Goal: Transaction & Acquisition: Purchase product/service

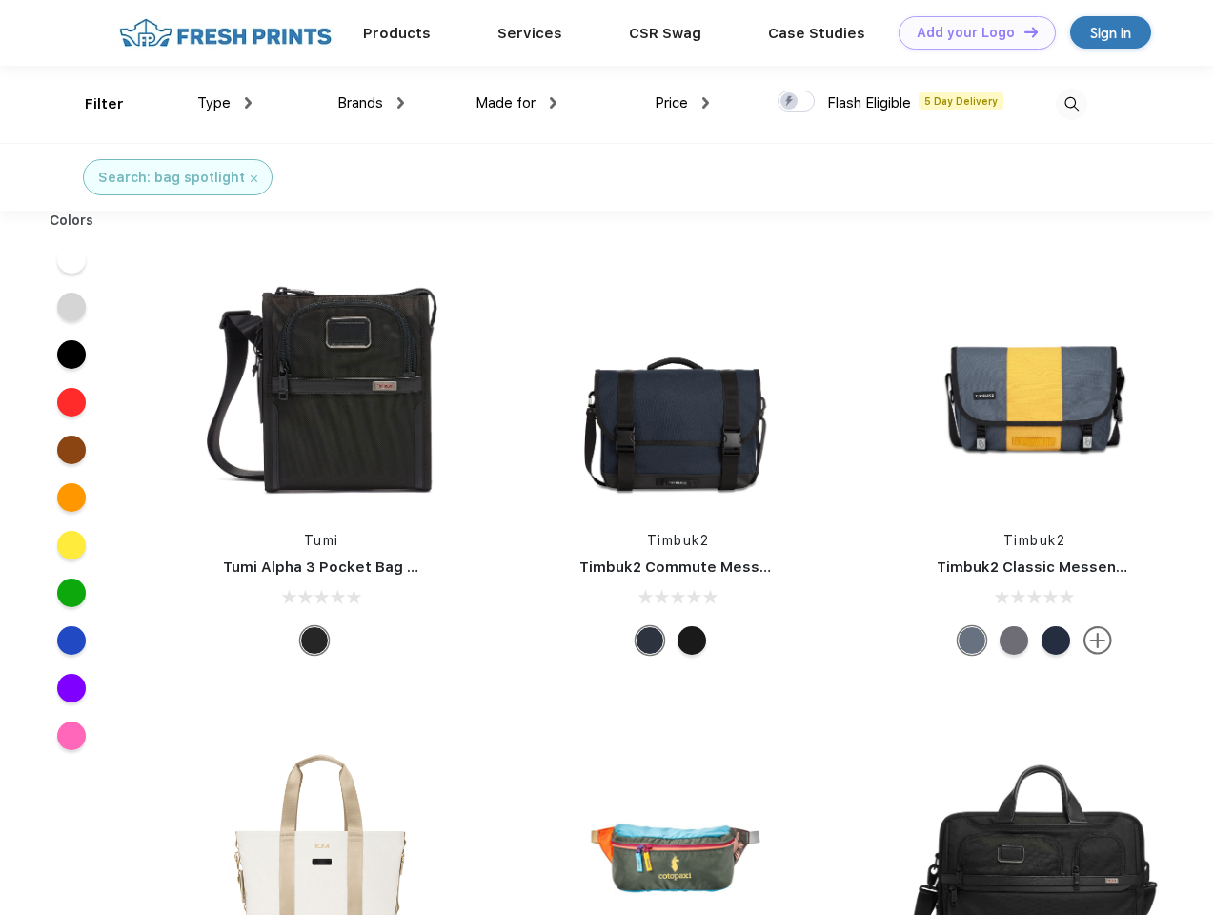
click at [970, 32] on link "Add your Logo Design Tool" at bounding box center [976, 32] width 157 height 33
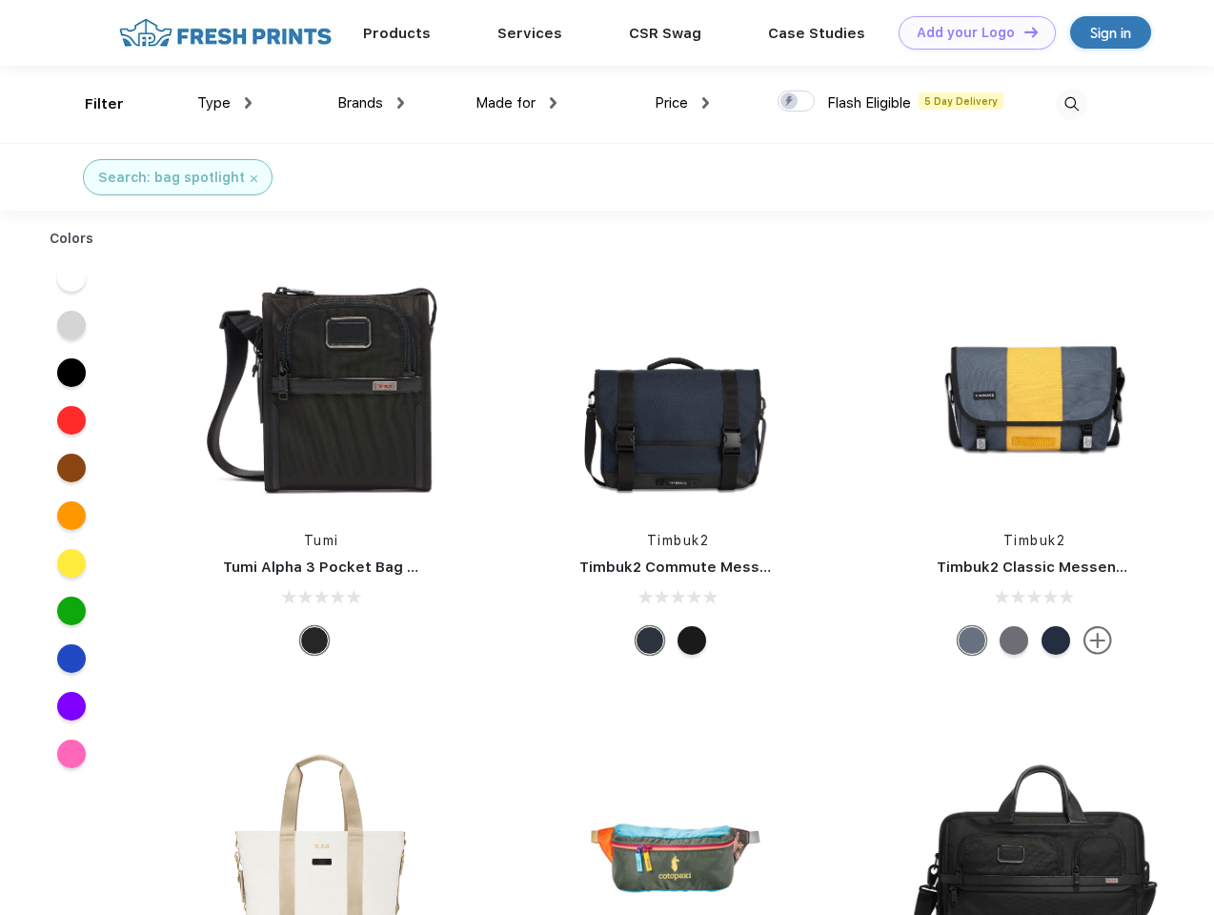
click at [0, 0] on div "Design Tool" at bounding box center [0, 0] width 0 height 0
click at [1022, 31] on link "Add your Logo Design Tool" at bounding box center [976, 32] width 157 height 33
click at [91, 104] on div "Filter" at bounding box center [104, 104] width 39 height 22
click at [225, 103] on span "Type" at bounding box center [213, 102] width 33 height 17
click at [371, 103] on span "Brands" at bounding box center [360, 102] width 46 height 17
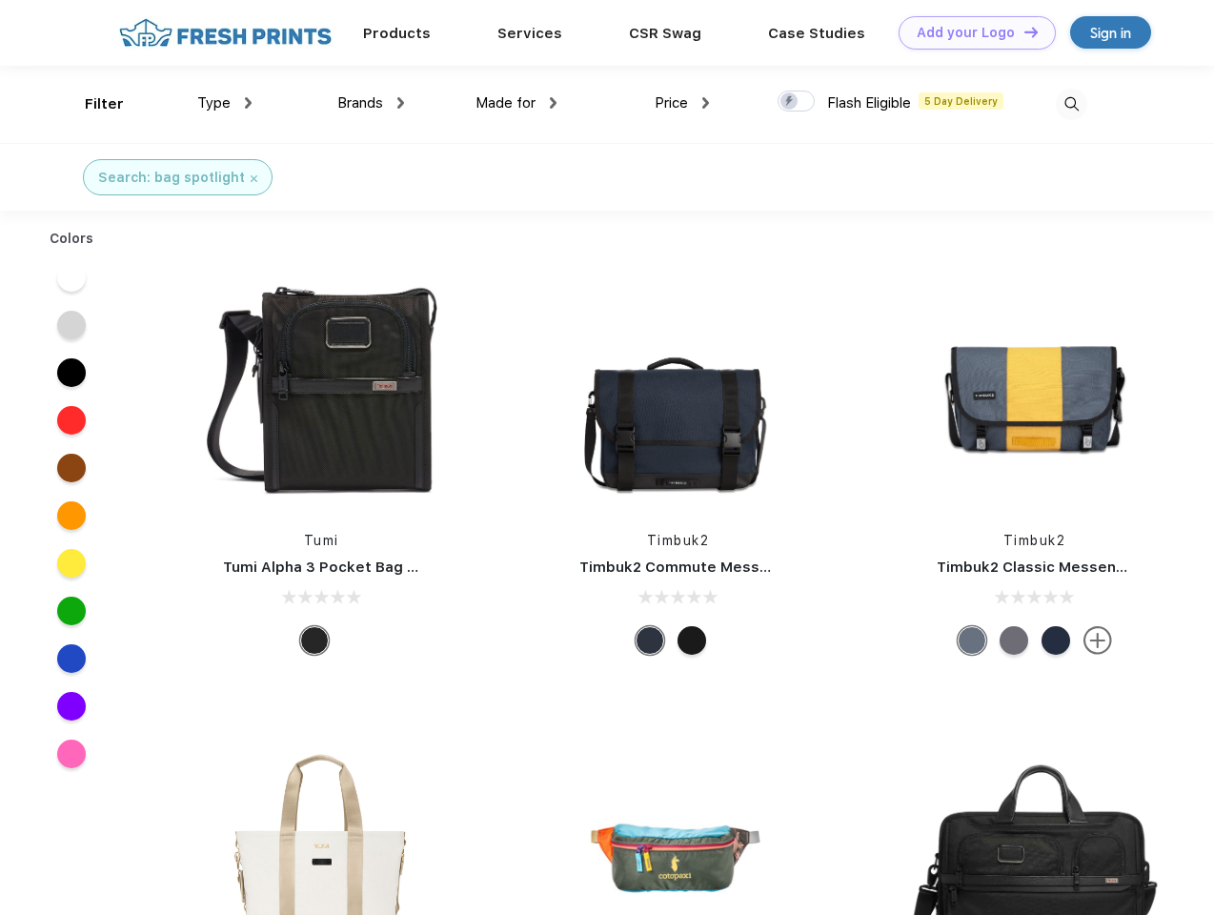
click at [516, 103] on span "Made for" at bounding box center [505, 102] width 60 height 17
click at [682, 103] on span "Price" at bounding box center [670, 102] width 33 height 17
click at [796, 102] on div at bounding box center [795, 100] width 37 height 21
click at [790, 102] on input "checkbox" at bounding box center [783, 96] width 12 height 12
click at [1071, 104] on img at bounding box center [1070, 104] width 31 height 31
